Goal: Navigation & Orientation: Find specific page/section

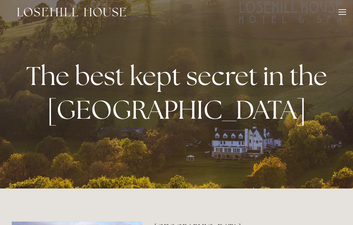
scroll to position [3, 0]
click at [340, 14] on div at bounding box center [342, 14] width 8 height 1
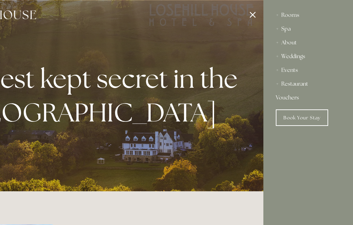
scroll to position [0, 0]
click at [290, 16] on div "Rooms" at bounding box center [308, 15] width 65 height 14
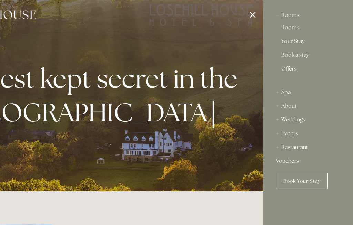
click at [289, 18] on div "Rooms" at bounding box center [308, 15] width 65 height 14
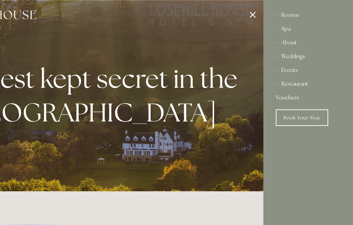
click at [251, 16] on div at bounding box center [86, 112] width 353 height 225
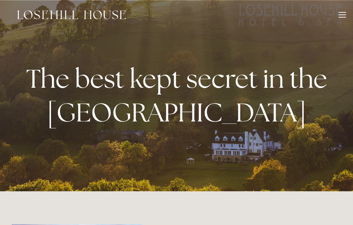
click at [345, 16] on div at bounding box center [342, 16] width 8 height 8
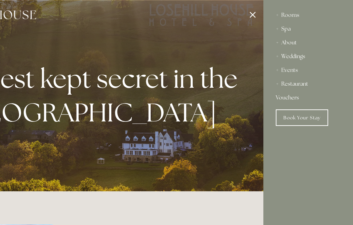
click at [292, 16] on div "Rooms" at bounding box center [308, 15] width 65 height 14
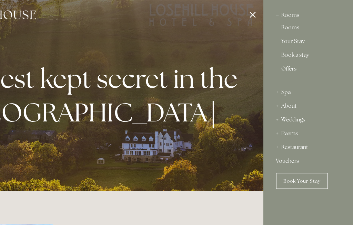
click at [290, 18] on div "Rooms" at bounding box center [308, 15] width 65 height 14
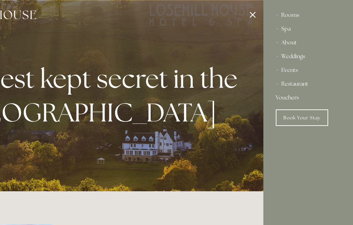
click at [288, 32] on div "Spa" at bounding box center [308, 29] width 65 height 14
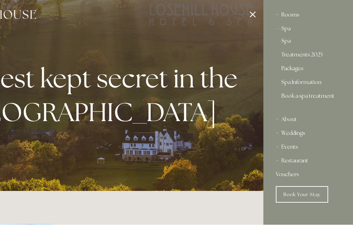
click at [293, 19] on div "Rooms" at bounding box center [308, 15] width 65 height 14
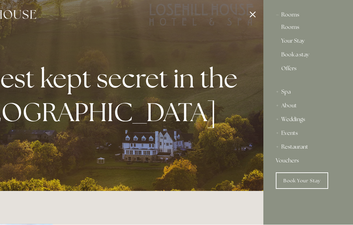
click at [254, 17] on div at bounding box center [86, 112] width 353 height 225
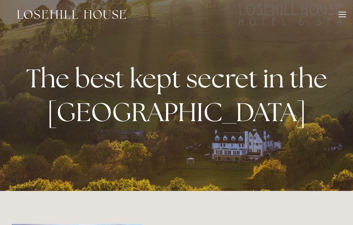
click at [340, 13] on div at bounding box center [342, 16] width 8 height 8
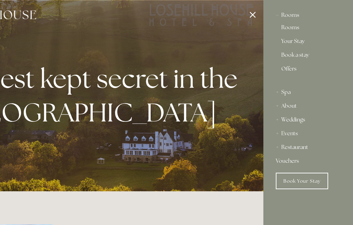
scroll to position [0, 0]
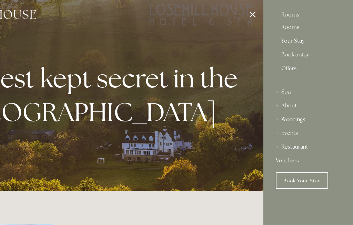
click at [256, 17] on div at bounding box center [86, 112] width 353 height 225
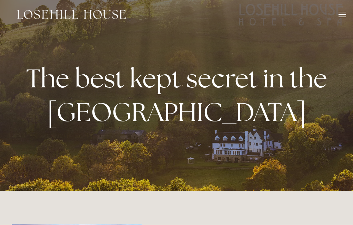
scroll to position [0, 0]
click at [341, 15] on div at bounding box center [342, 16] width 8 height 8
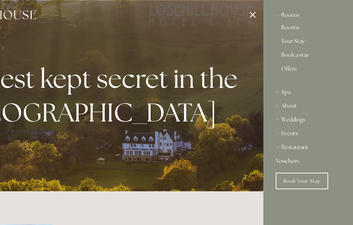
click at [288, 30] on link "Rooms" at bounding box center [308, 29] width 54 height 8
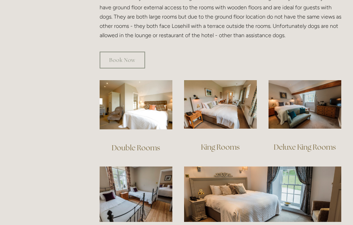
scroll to position [425, 0]
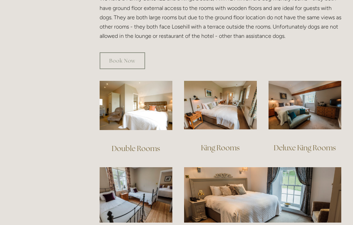
click at [154, 107] on img at bounding box center [136, 105] width 73 height 49
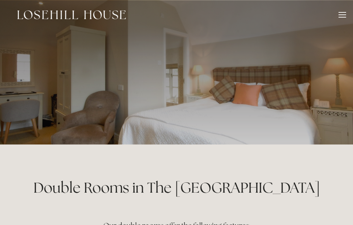
click at [343, 17] on div at bounding box center [342, 17] width 8 height 1
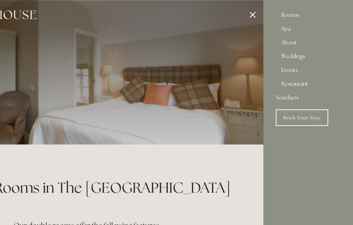
click at [302, 117] on link "Book Your Stay" at bounding box center [302, 118] width 52 height 17
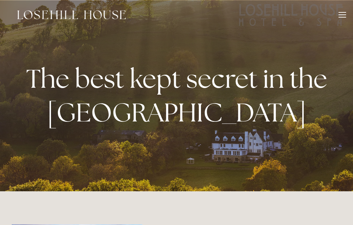
click at [342, 16] on div at bounding box center [342, 16] width 8 height 8
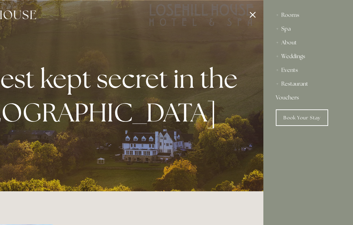
click at [299, 85] on div "Restaurant" at bounding box center [308, 84] width 65 height 14
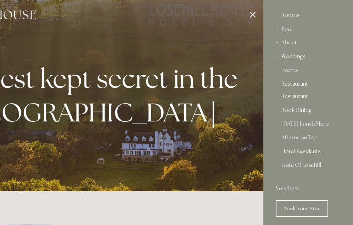
click at [295, 85] on div "Restaurant" at bounding box center [308, 84] width 65 height 14
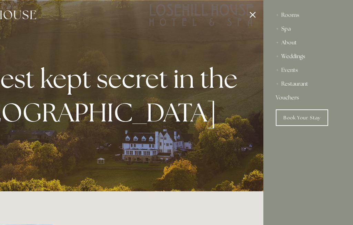
click at [295, 84] on div "Restaurant" at bounding box center [308, 84] width 65 height 14
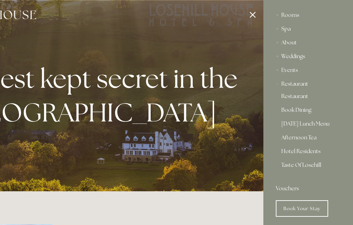
click at [295, 86] on div "Restaurant" at bounding box center [308, 84] width 65 height 14
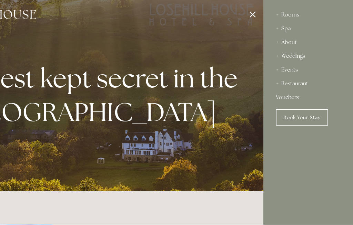
click at [252, 17] on div at bounding box center [86, 112] width 353 height 225
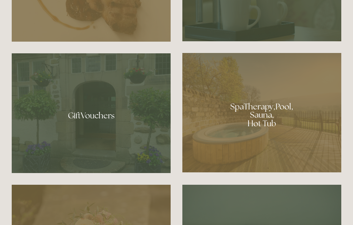
scroll to position [474, 0]
click at [259, 145] on div at bounding box center [261, 113] width 159 height 120
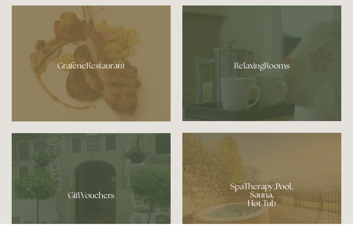
scroll to position [394, 0]
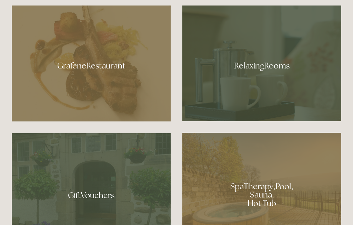
click at [96, 89] on div at bounding box center [91, 64] width 159 height 116
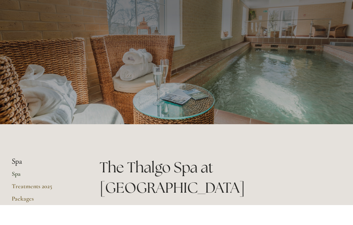
scroll to position [22, 0]
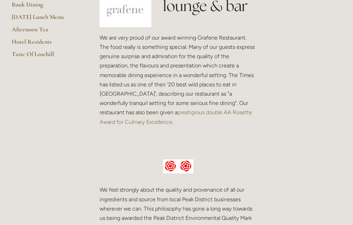
scroll to position [202, 0]
